Goal: Information Seeking & Learning: Learn about a topic

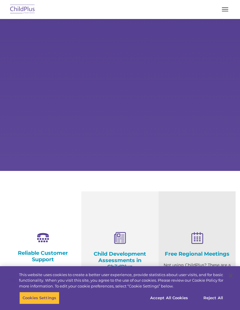
select select "MEDIUM"
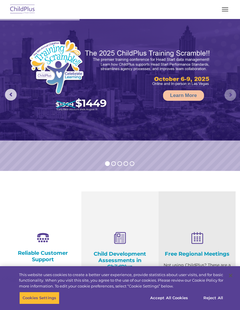
click at [230, 93] on rs-arrow at bounding box center [230, 95] width 12 height 12
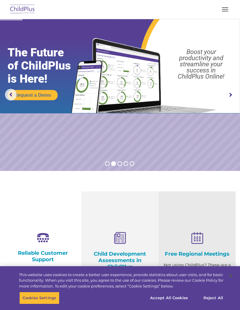
click at [27, 6] on img at bounding box center [22, 10] width 27 height 14
click at [219, 11] on button "button" at bounding box center [225, 9] width 12 height 9
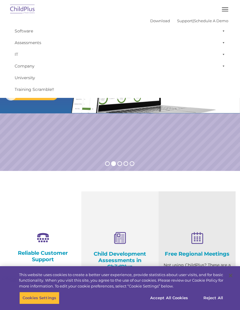
click at [224, 8] on button "button" at bounding box center [225, 9] width 12 height 9
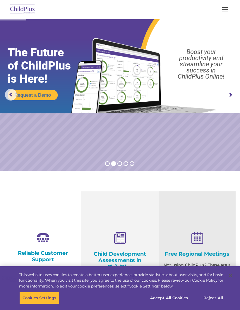
click at [223, 8] on button "button" at bounding box center [225, 9] width 12 height 9
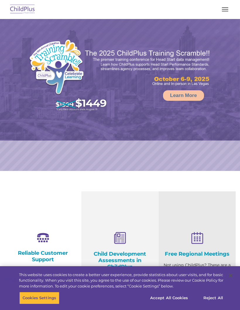
select select "MEDIUM"
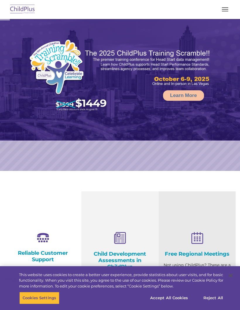
click at [227, 5] on button "button" at bounding box center [225, 9] width 12 height 9
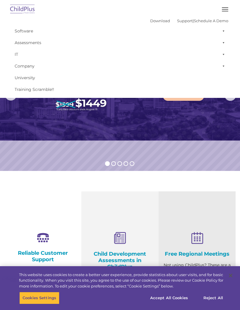
click at [224, 42] on span at bounding box center [222, 43] width 6 height 12
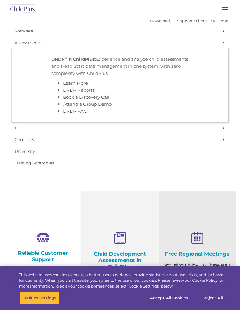
click at [151, 59] on p "DRDP © in ChildPlus: Experience and analyze child assessments and Head Start da…" at bounding box center [119, 66] width 137 height 21
click at [24, 42] on link "Assessments" at bounding box center [120, 43] width 216 height 12
click at [31, 42] on link "Assessments" at bounding box center [120, 43] width 216 height 12
